Goal: Communication & Community: Answer question/provide support

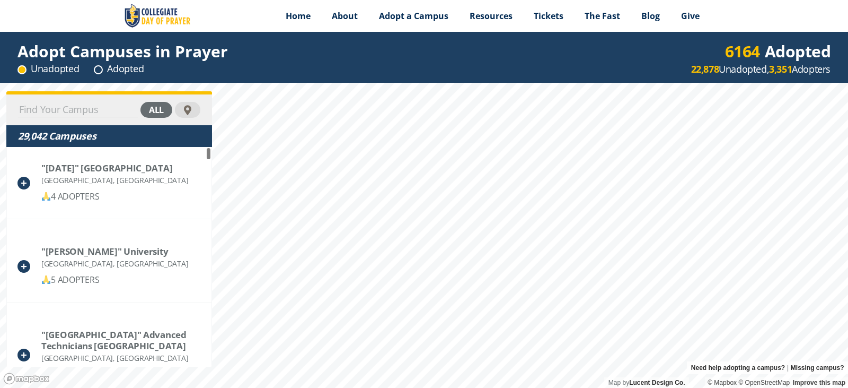
click at [100, 108] on input at bounding box center [78, 109] width 120 height 15
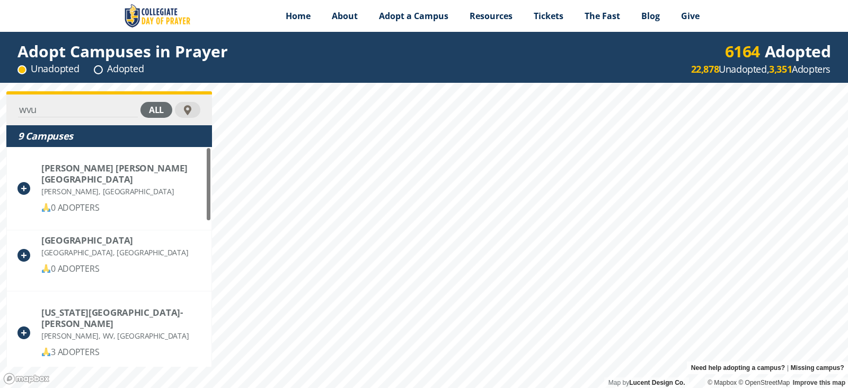
type input "wvu"
click at [155, 108] on div "all" at bounding box center [156, 110] width 32 height 16
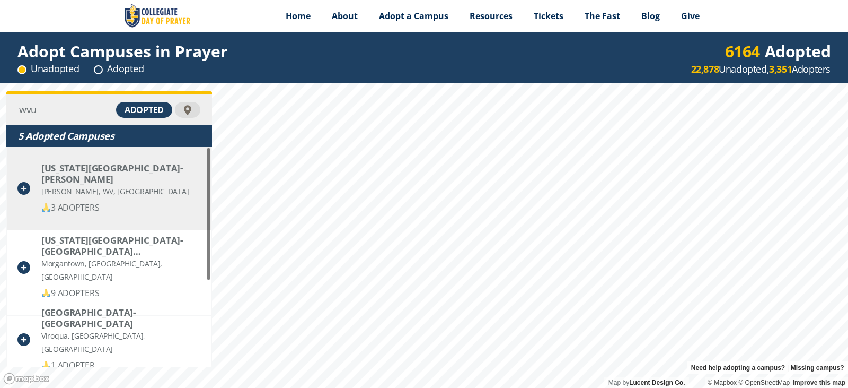
click at [85, 201] on div "3 ADOPTERS" at bounding box center [120, 207] width 159 height 13
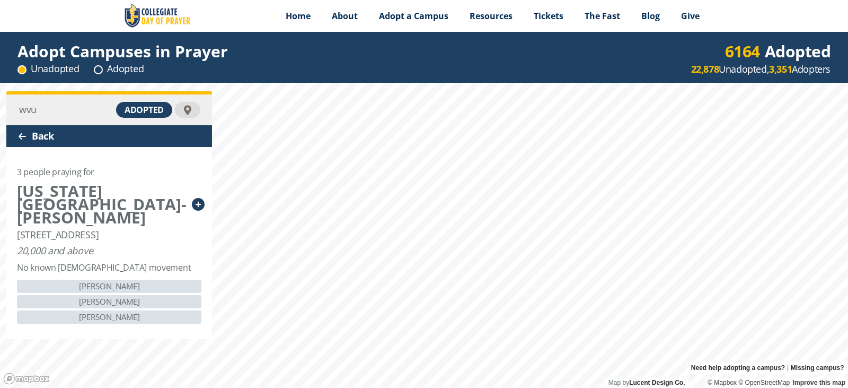
click at [195, 198] on icon at bounding box center [198, 204] width 13 height 13
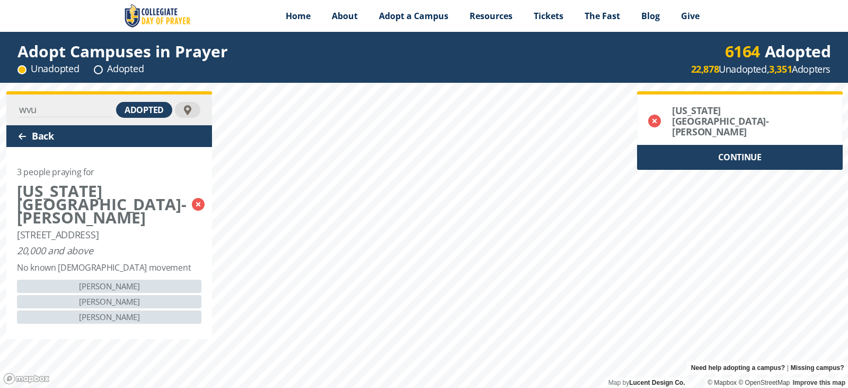
click at [736, 149] on div "CONTINUE" at bounding box center [740, 157] width 206 height 25
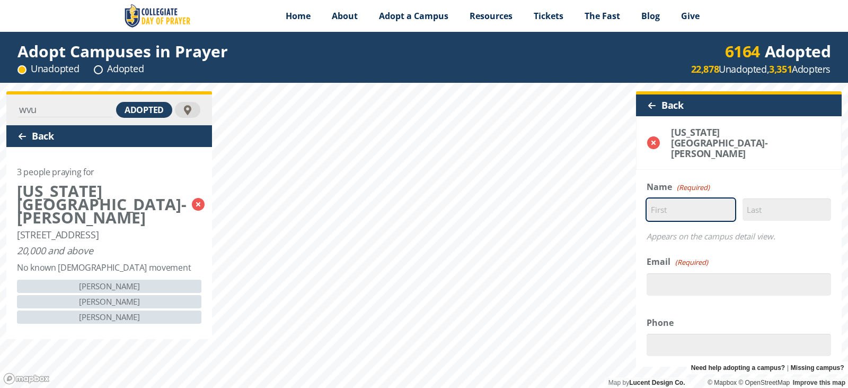
click at [676, 198] on input "First" at bounding box center [691, 209] width 89 height 22
type input "[PERSON_NAME]"
type input "[EMAIL_ADDRESS][DOMAIN_NAME]"
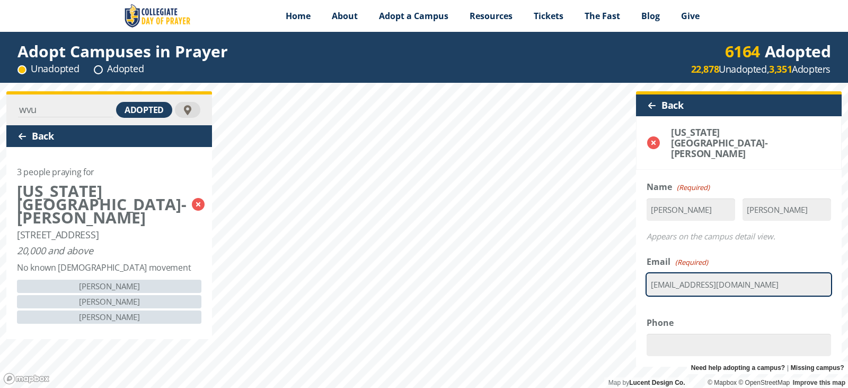
type input "17177254745"
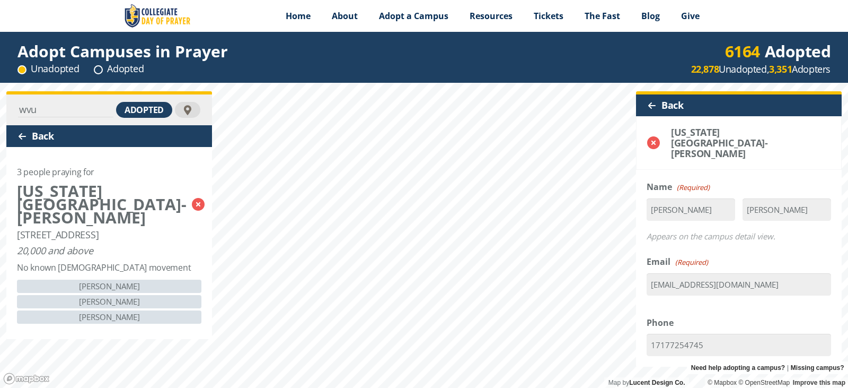
select select "[GEOGRAPHIC_DATA]"
type input "[PERSON_NAME]"
type input "17566"
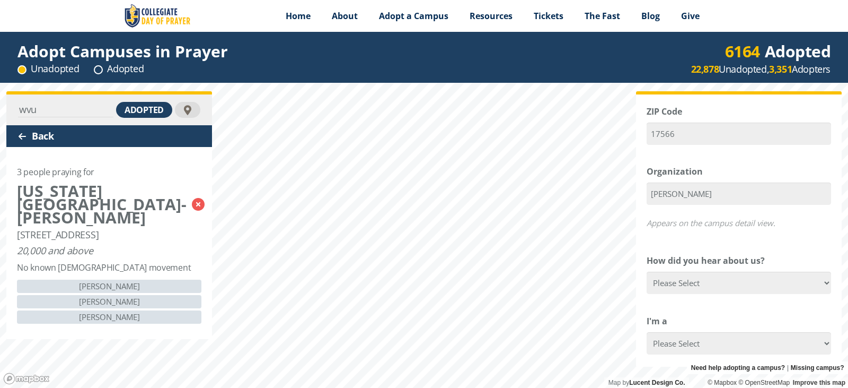
scroll to position [424, 0]
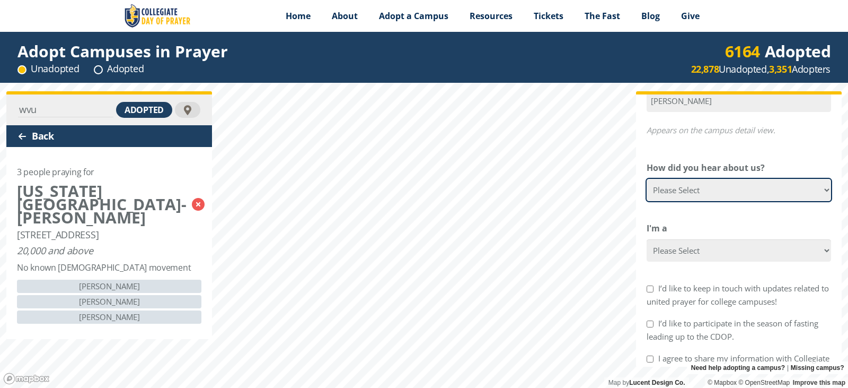
click at [709, 181] on select "Please Select Google Facebook Instagram X YouTube Email [DEMOGRAPHIC_DATA] Anno…" at bounding box center [739, 190] width 184 height 22
select select "Google"
click at [647, 179] on select "Please Select Google Facebook Instagram X YouTube Email [DEMOGRAPHIC_DATA] Anno…" at bounding box center [739, 190] width 184 height 22
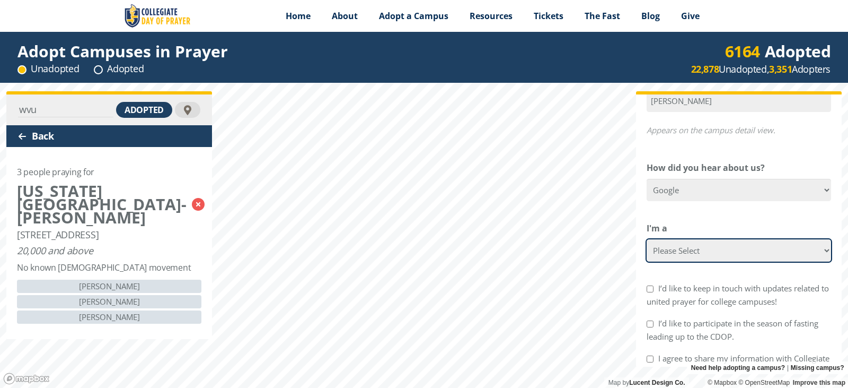
click at [712, 239] on select "Please Select College Student Campus Minister Faculty Member [DEMOGRAPHIC_DATA]…" at bounding box center [739, 250] width 184 height 22
select select "[DEMOGRAPHIC_DATA] Leader"
click at [647, 239] on select "Please Select College Student Campus Minister Faculty Member [DEMOGRAPHIC_DATA]…" at bounding box center [739, 250] width 184 height 22
click at [650, 285] on input "I’d like to keep in touch with updates related to united prayer for college cam…" at bounding box center [650, 288] width 7 height 7
checkbox input "true"
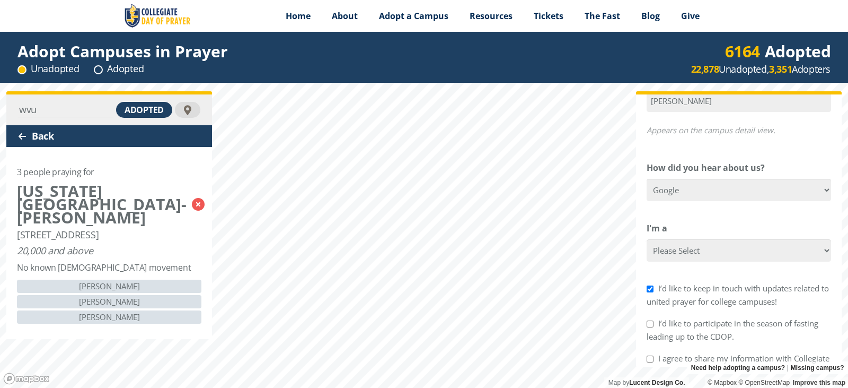
click at [648, 320] on input "I’d like to participate in the season of fasting leading up to the CDOP." at bounding box center [650, 323] width 7 height 7
checkbox input "true"
click at [648, 355] on input "I agree to share my information with Collegiate [DATE] website and partners as …" at bounding box center [650, 358] width 7 height 7
checkbox input "true"
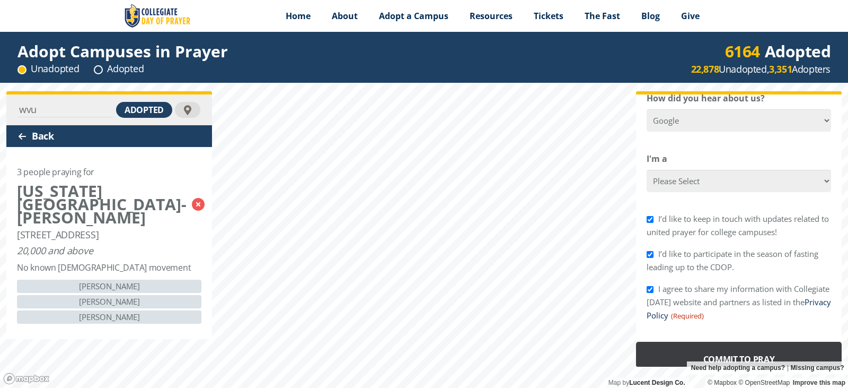
click at [737, 343] on input "Commit to Pray" at bounding box center [739, 359] width 206 height 36
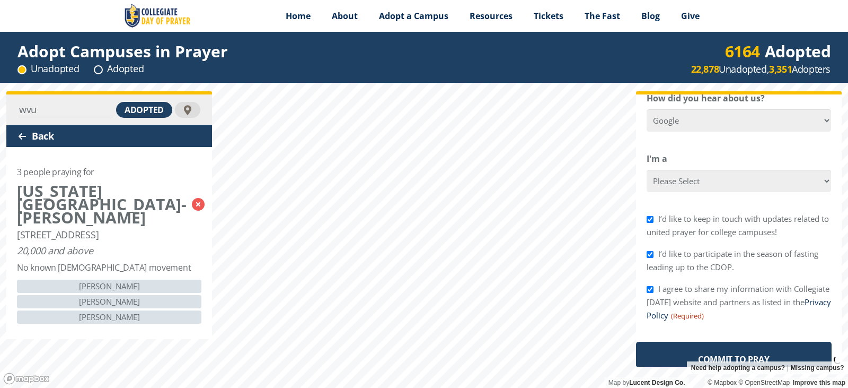
scroll to position [0, 0]
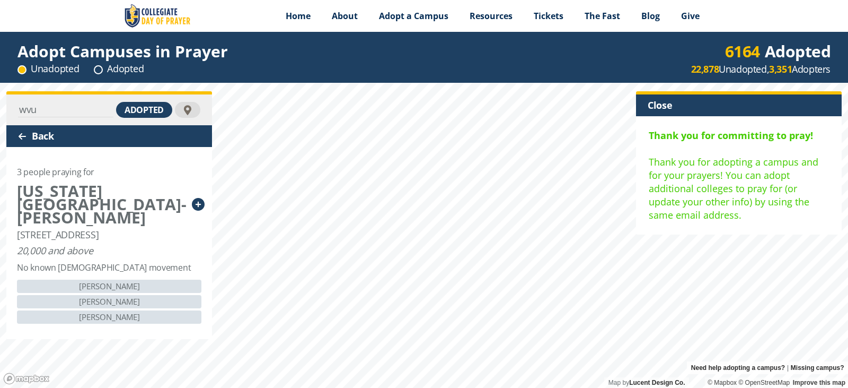
click at [17, 134] on div "Back" at bounding box center [109, 136] width 206 height 22
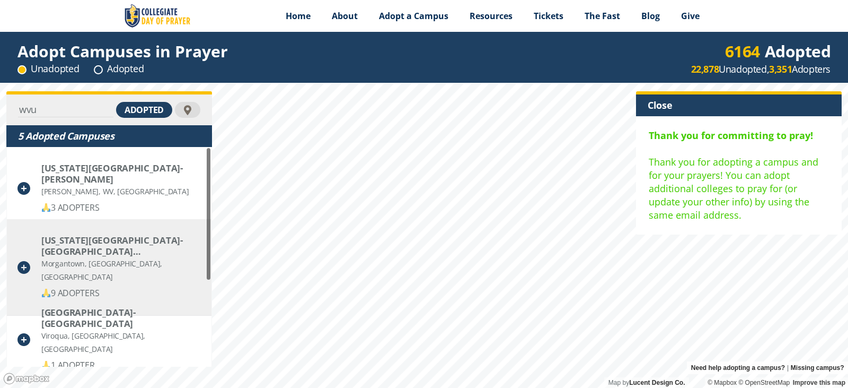
click at [109, 252] on div "[US_STATE][GEOGRAPHIC_DATA]- [GEOGRAPHIC_DATA] ([GEOGRAPHIC_DATA])" at bounding box center [120, 245] width 159 height 22
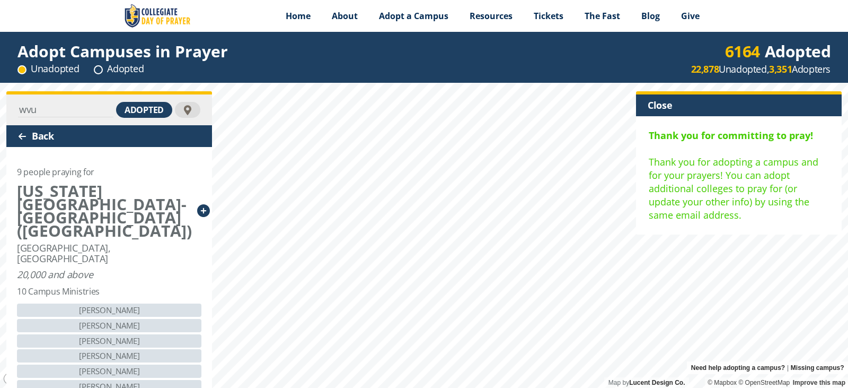
drag, startPoint x: 151, startPoint y: 254, endPoint x: 142, endPoint y: 226, distance: 29.5
click at [142, 226] on div "9 people praying for [US_STATE][GEOGRAPHIC_DATA]- [GEOGRAPHIC_DATA] (Main) [GEO…" at bounding box center [109, 300] width 206 height 307
click at [64, 285] on div "10 Campus Ministries" at bounding box center [58, 291] width 83 height 13
click at [664, 107] on div "Close" at bounding box center [739, 105] width 206 height 22
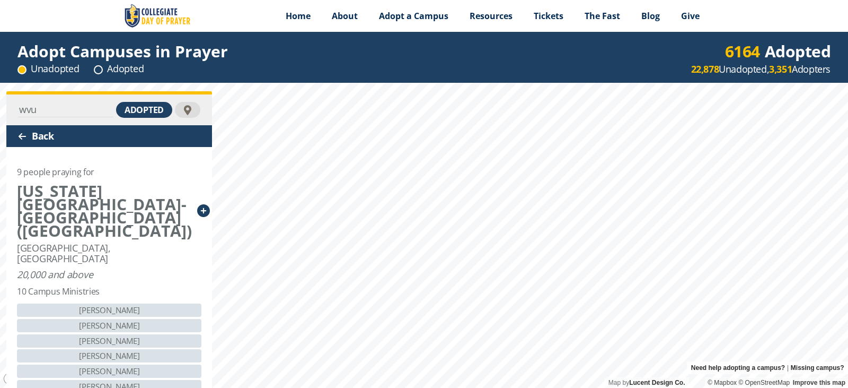
click at [42, 134] on div "Back" at bounding box center [109, 136] width 206 height 22
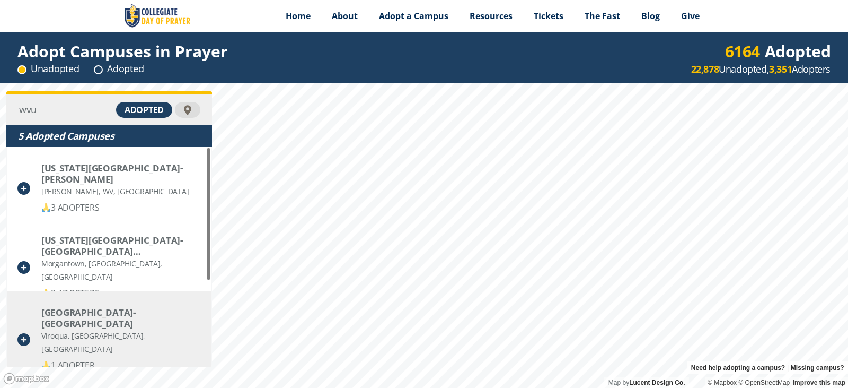
click at [77, 358] on div "1 ADOPTER" at bounding box center [121, 364] width 160 height 13
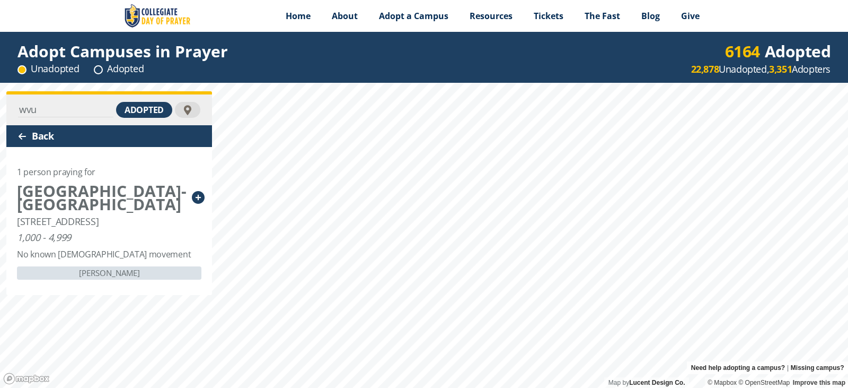
click at [25, 137] on div at bounding box center [22, 136] width 8 height 8
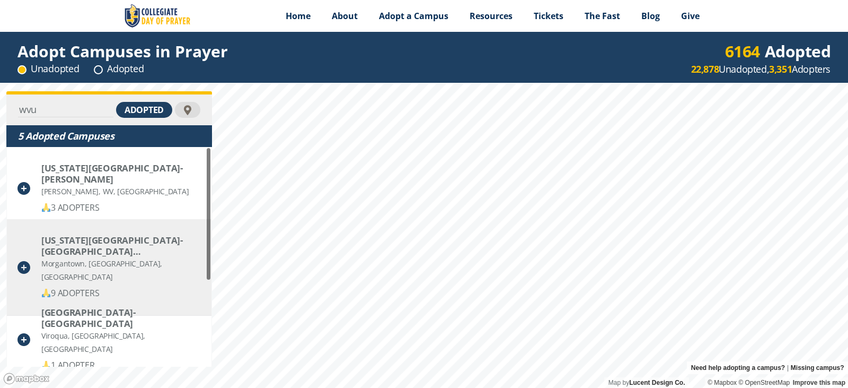
click at [85, 286] on div "9 ADOPTERS" at bounding box center [121, 292] width 160 height 13
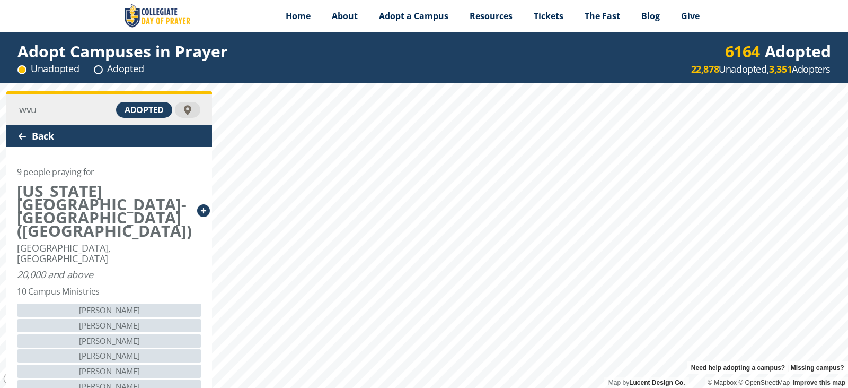
click at [88, 285] on div "10 Campus Ministries" at bounding box center [58, 291] width 83 height 13
click at [80, 269] on div "20,000 and above" at bounding box center [55, 274] width 76 height 11
click at [73, 187] on div "[US_STATE][GEOGRAPHIC_DATA]- [GEOGRAPHIC_DATA] ([GEOGRAPHIC_DATA])" at bounding box center [104, 210] width 175 height 53
click at [76, 166] on div "9 people praying for" at bounding box center [55, 171] width 77 height 13
click at [73, 164] on div "9 people praying for [US_STATE][GEOGRAPHIC_DATA]- [GEOGRAPHIC_DATA] (Main) [GEO…" at bounding box center [109, 300] width 206 height 307
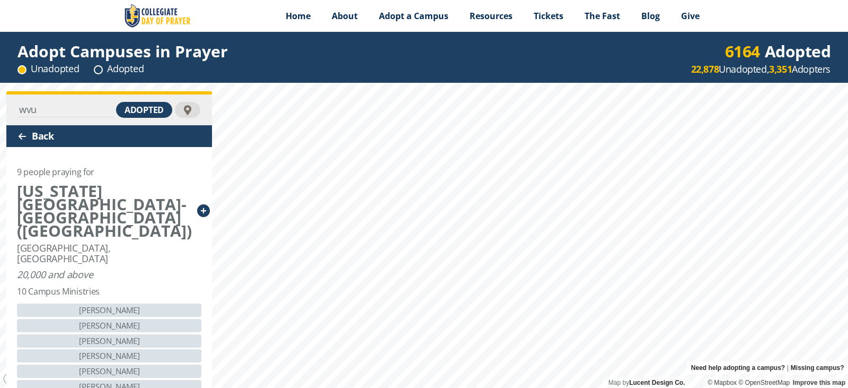
click at [73, 164] on div "9 people praying for [US_STATE][GEOGRAPHIC_DATA]- [GEOGRAPHIC_DATA] (Main) [GEO…" at bounding box center [109, 300] width 206 height 307
click at [140, 106] on div "adopted" at bounding box center [144, 110] width 56 height 16
click at [21, 137] on div at bounding box center [22, 136] width 8 height 8
